Goal: Task Accomplishment & Management: Manage account settings

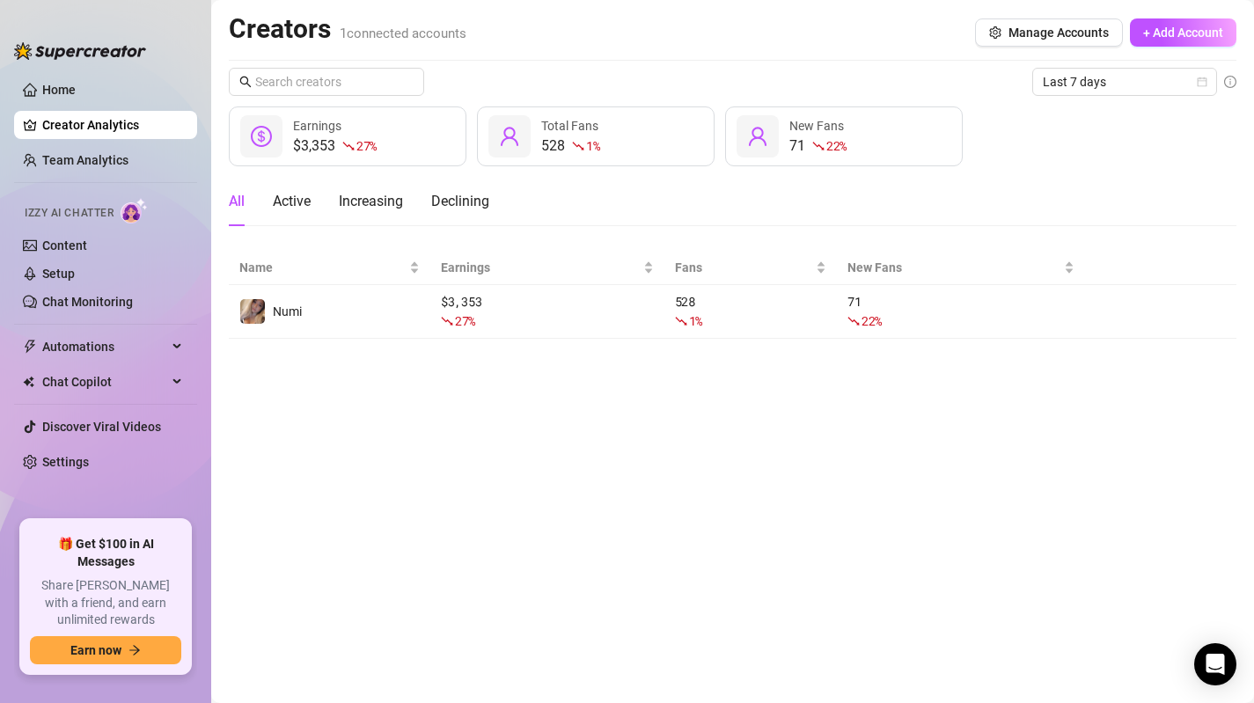
click at [134, 125] on link "Creator Analytics" at bounding box center [112, 125] width 141 height 28
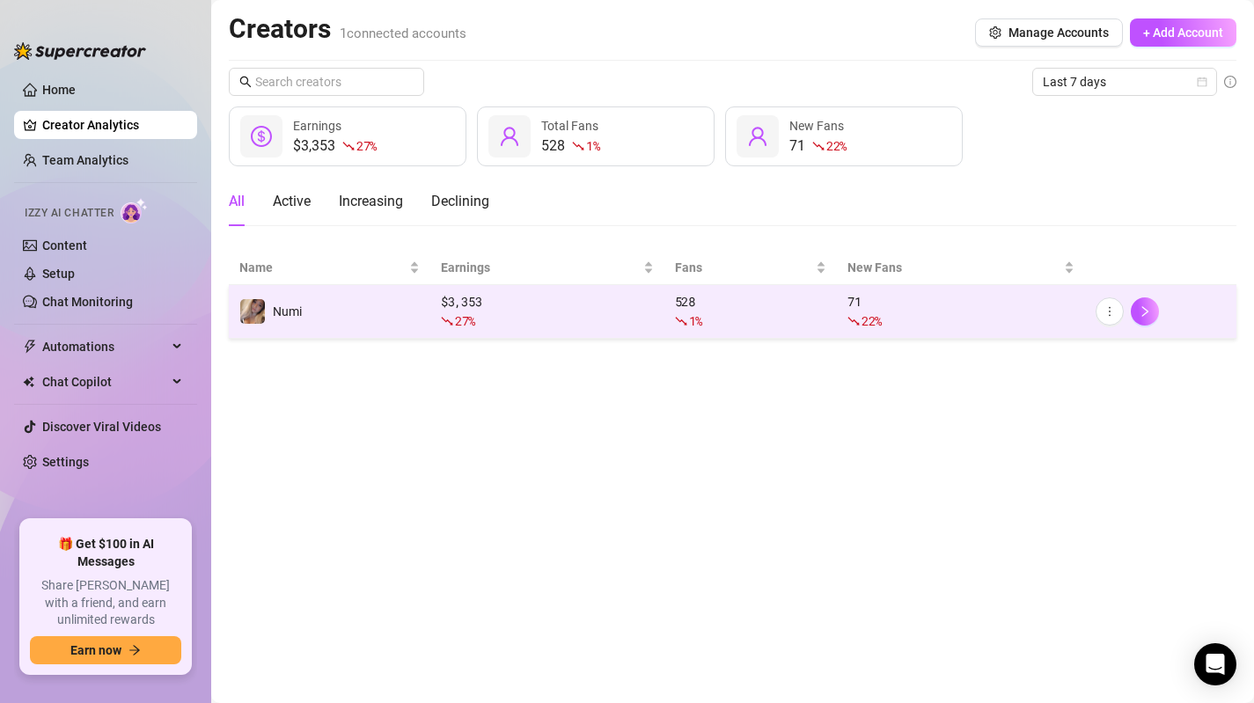
click at [354, 327] on td "Numi" at bounding box center [330, 312] width 202 height 54
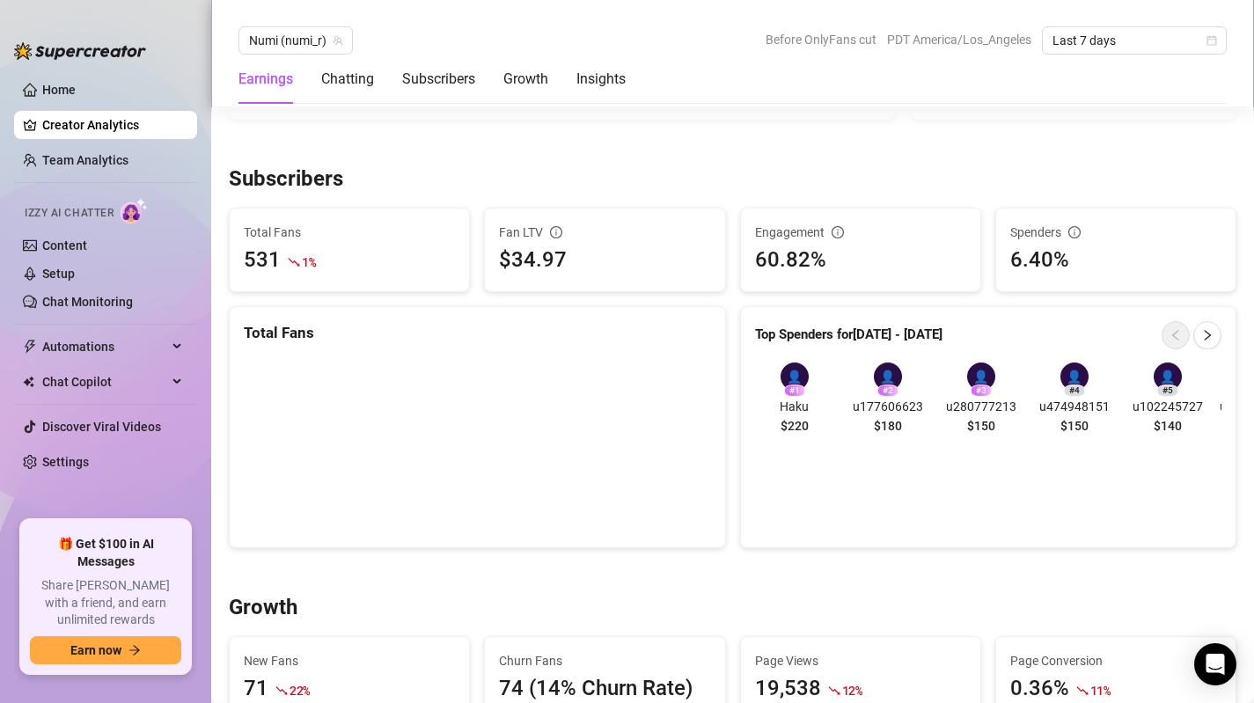
scroll to position [1076, 0]
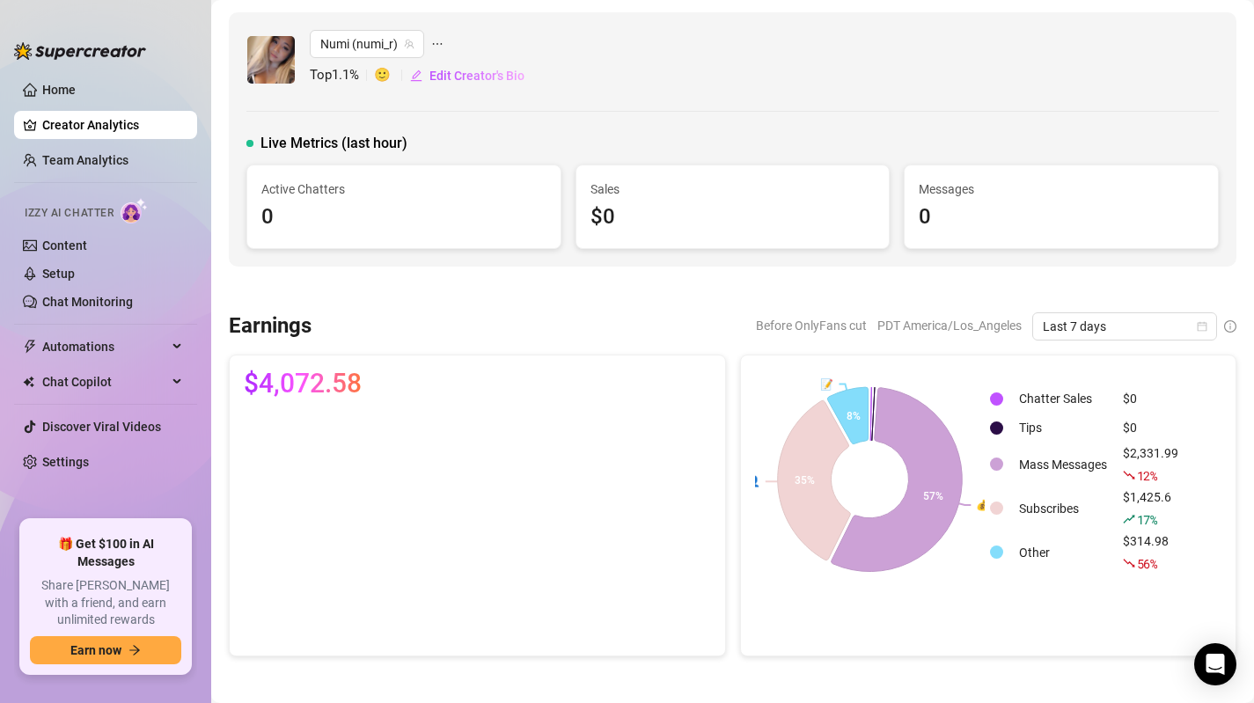
click at [827, 104] on div "Numi (numi_r) Top 1.1 % 🙂 Edit Creator's Bio Live Metrics (last hour) Active Ch…" at bounding box center [733, 139] width 1008 height 254
click at [583, 55] on div "Numi (numi_r) Top 1.1 % 🙂 Edit Creator's Bio" at bounding box center [732, 60] width 973 height 60
